Goal: Information Seeking & Learning: Understand process/instructions

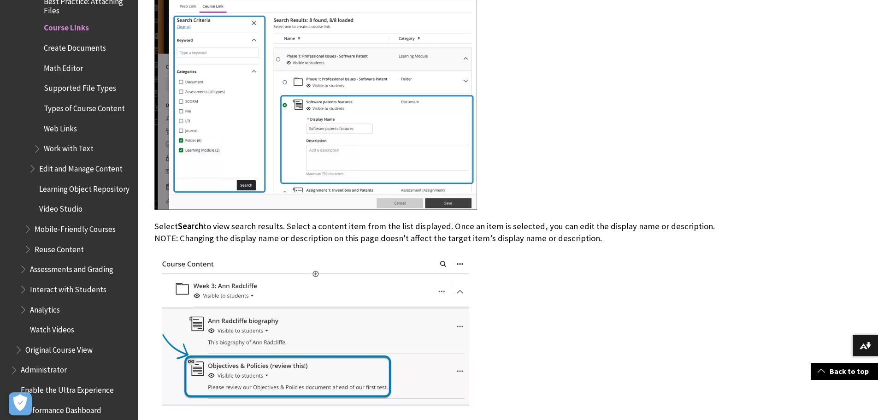
scroll to position [995, 0]
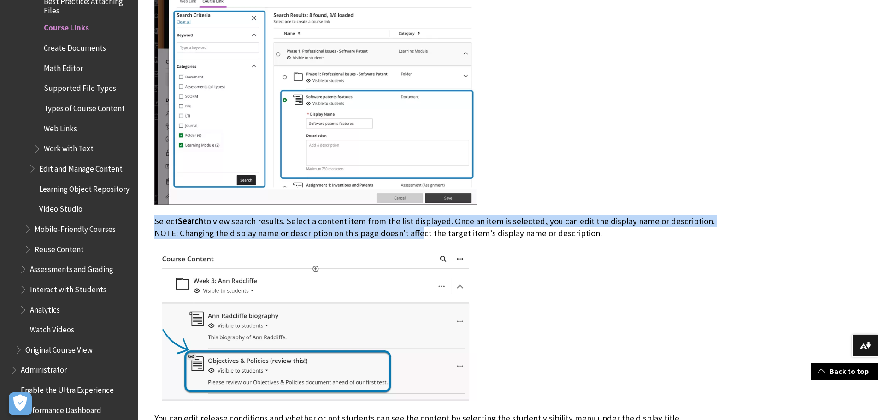
drag, startPoint x: 152, startPoint y: 209, endPoint x: 392, endPoint y: 220, distance: 240.3
click at [392, 220] on div "What is a course link? A course link is a shortcut to an existing area, tool, o…" at bounding box center [440, 320] width 590 height 1992
click at [392, 220] on p "Select Search to view search results. Select a content item from the list displ…" at bounding box center [439, 227] width 571 height 24
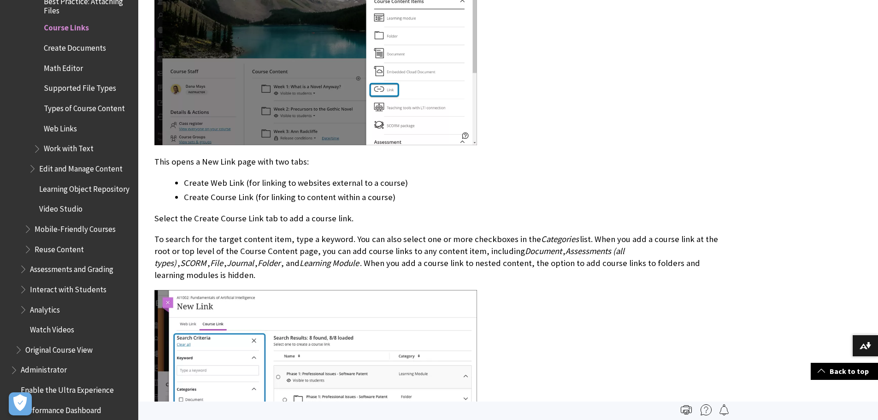
scroll to position [396, 0]
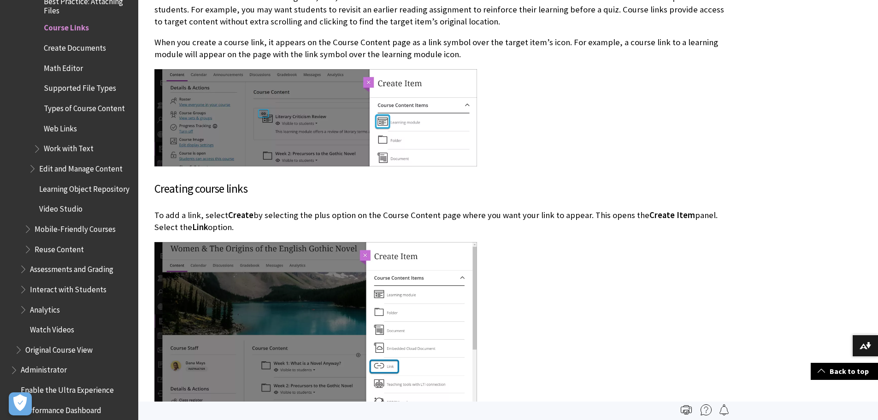
click at [520, 124] on div at bounding box center [439, 119] width 571 height 100
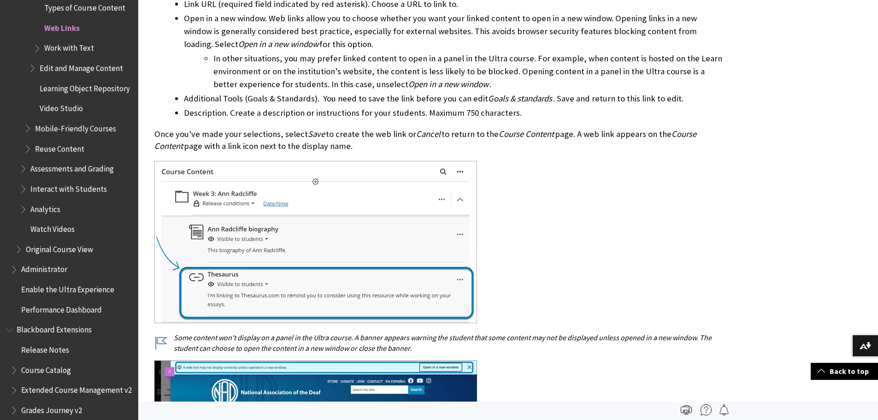
scroll to position [993, 0]
